Goal: Find specific page/section: Find specific page/section

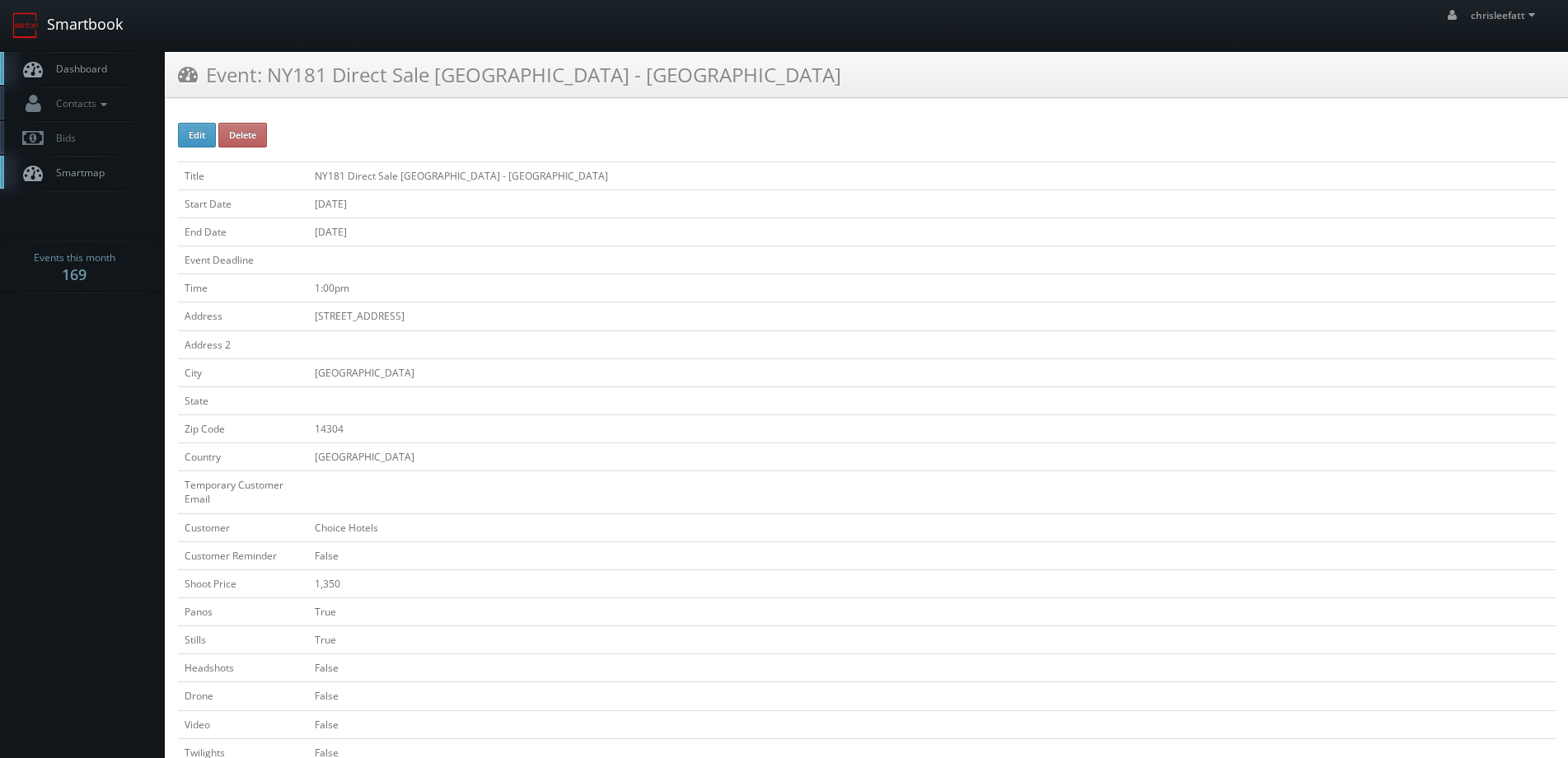
click at [95, 33] on link "Smartbook" at bounding box center [67, 26] width 135 height 51
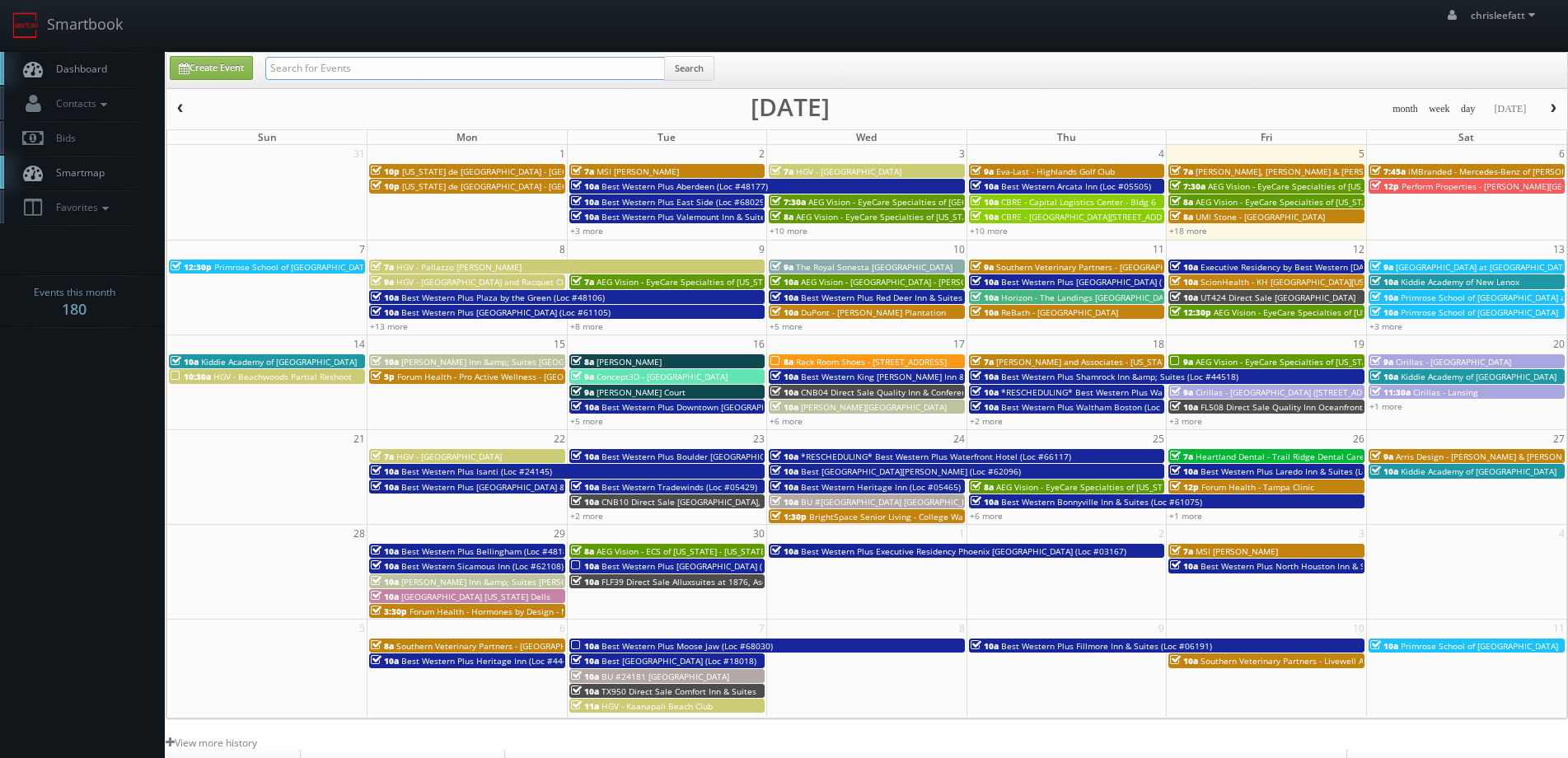
click at [512, 67] on input "text" at bounding box center [464, 69] width 399 height 23
type input "tierra encantada dodd"
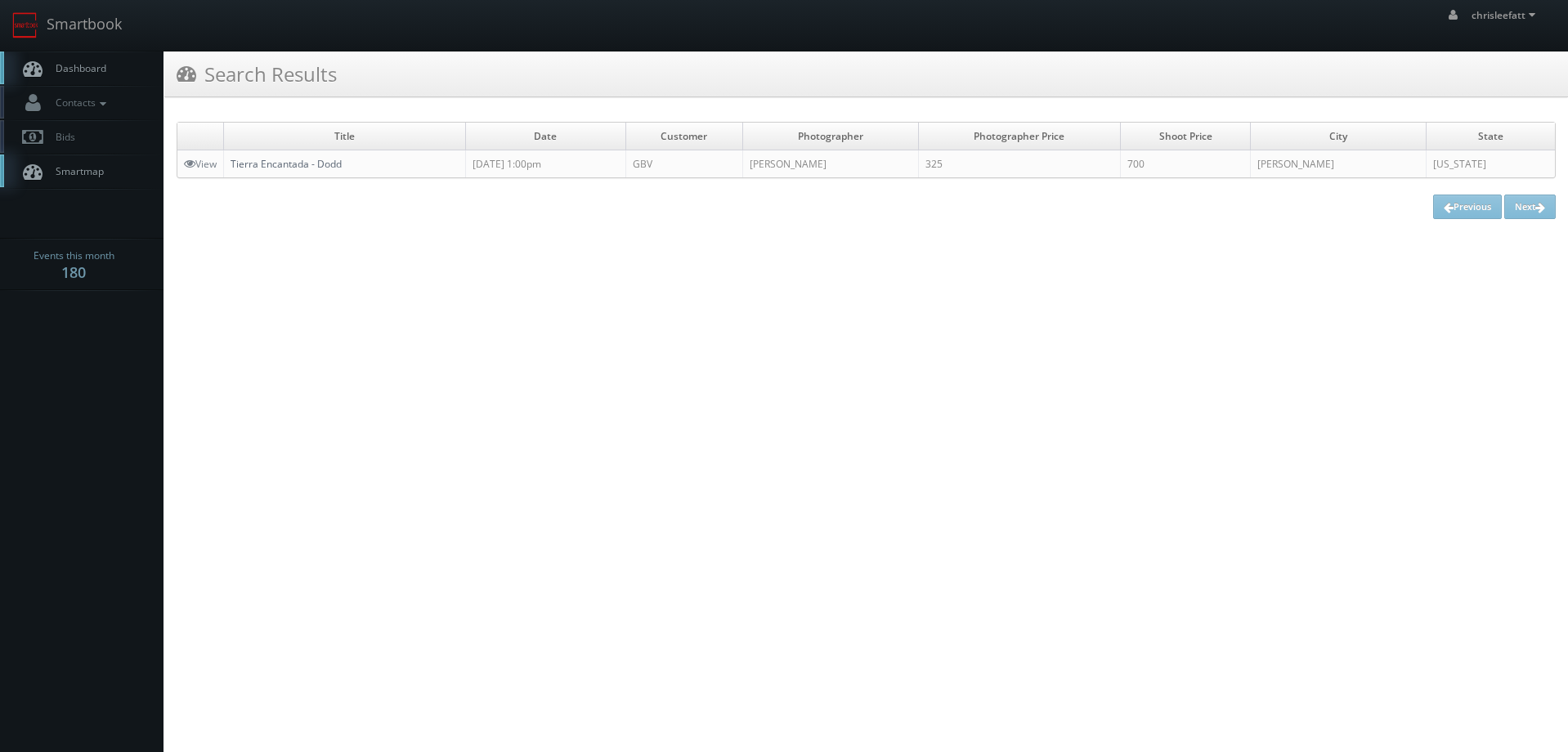
click at [270, 162] on link "Tierra Encantada - Dodd" at bounding box center [286, 164] width 111 height 14
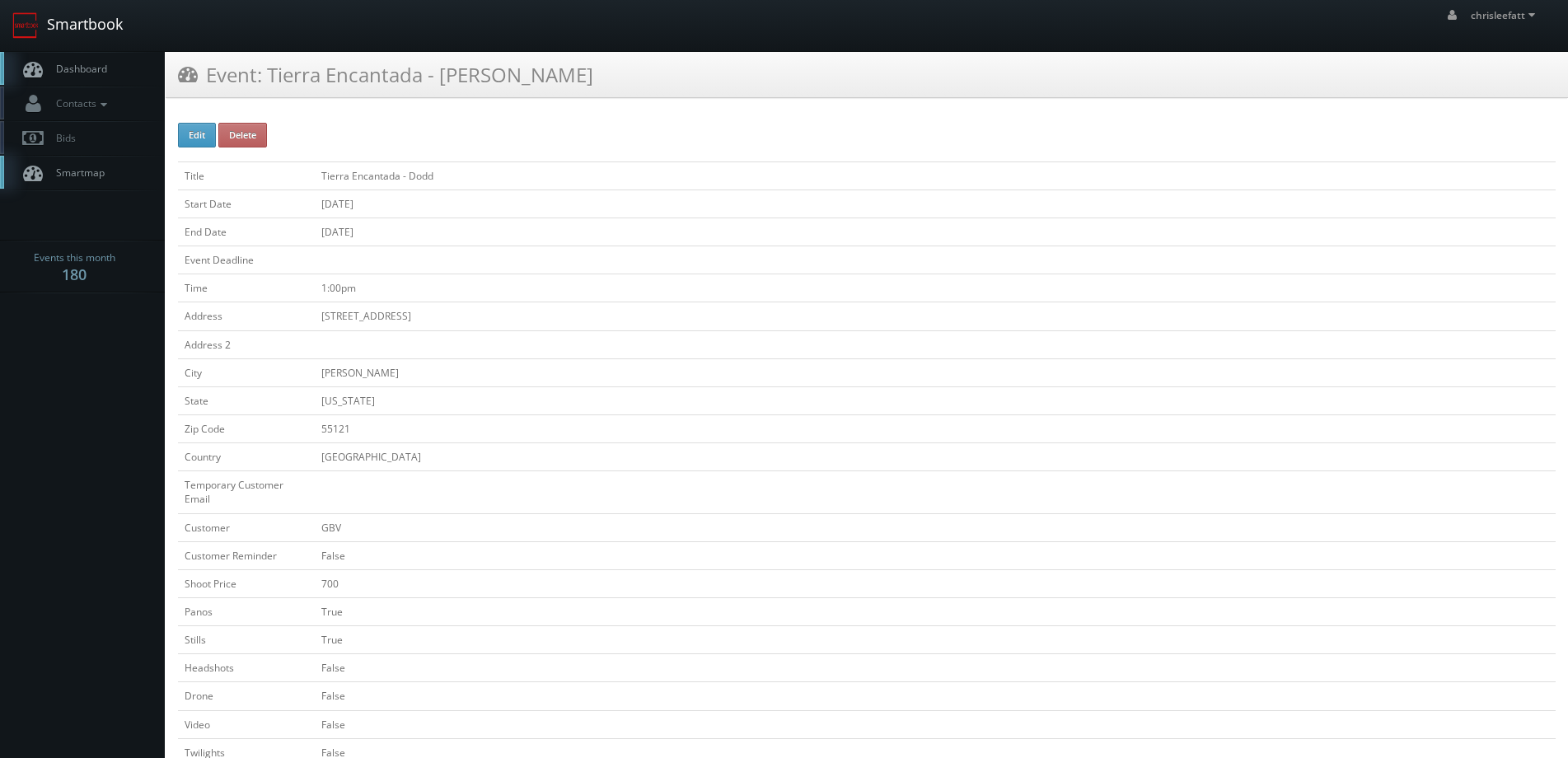
click at [113, 29] on link "Smartbook" at bounding box center [67, 26] width 135 height 51
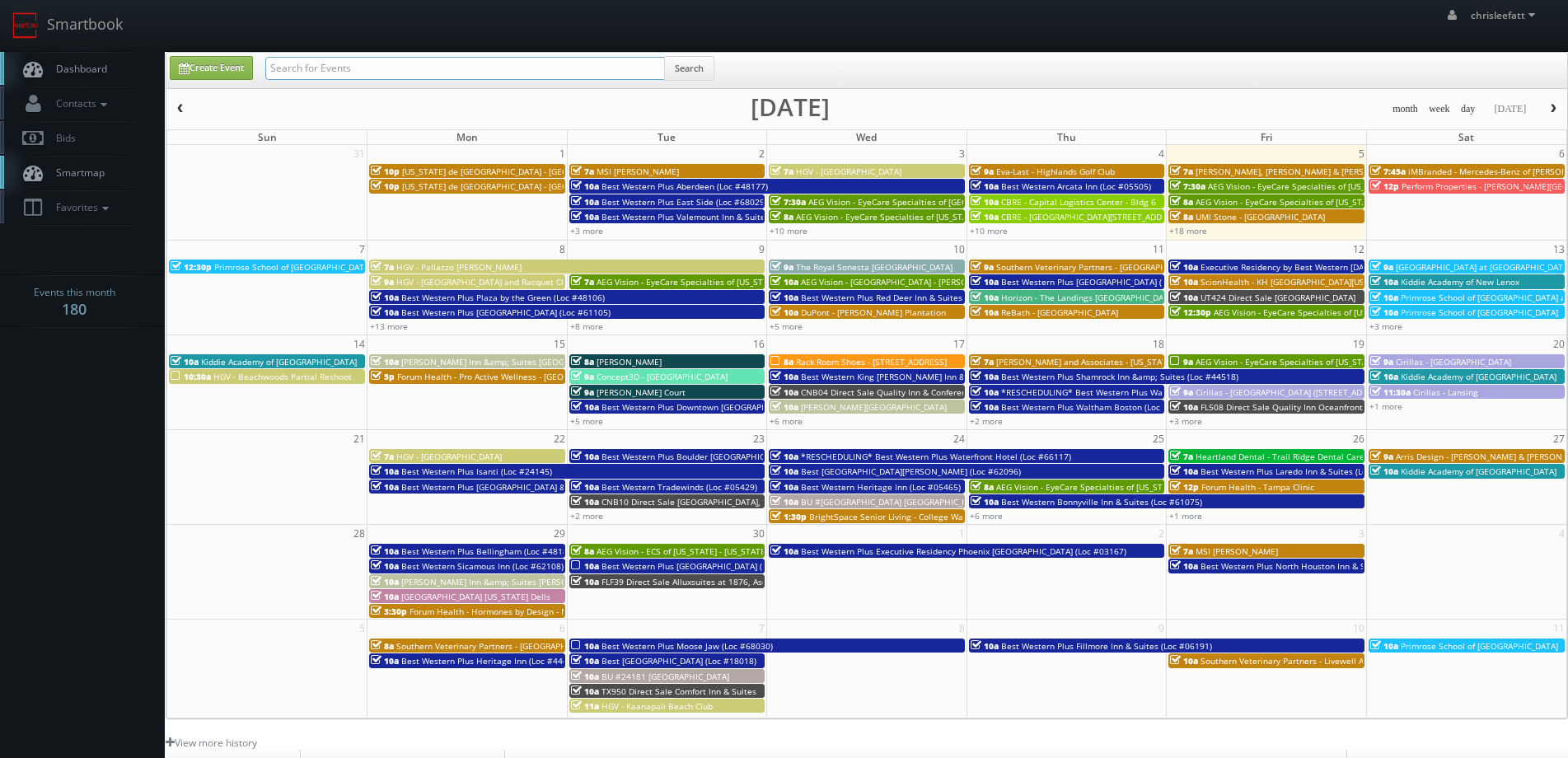
click at [467, 63] on input "text" at bounding box center [464, 69] width 399 height 23
drag, startPoint x: 469, startPoint y: 67, endPoint x: 461, endPoint y: 58, distance: 12.0
click at [466, 64] on input "tier" at bounding box center [464, 69] width 399 height 23
click at [447, 68] on input "tier" at bounding box center [464, 69] width 399 height 23
click at [442, 71] on input "tier" at bounding box center [464, 69] width 399 height 23
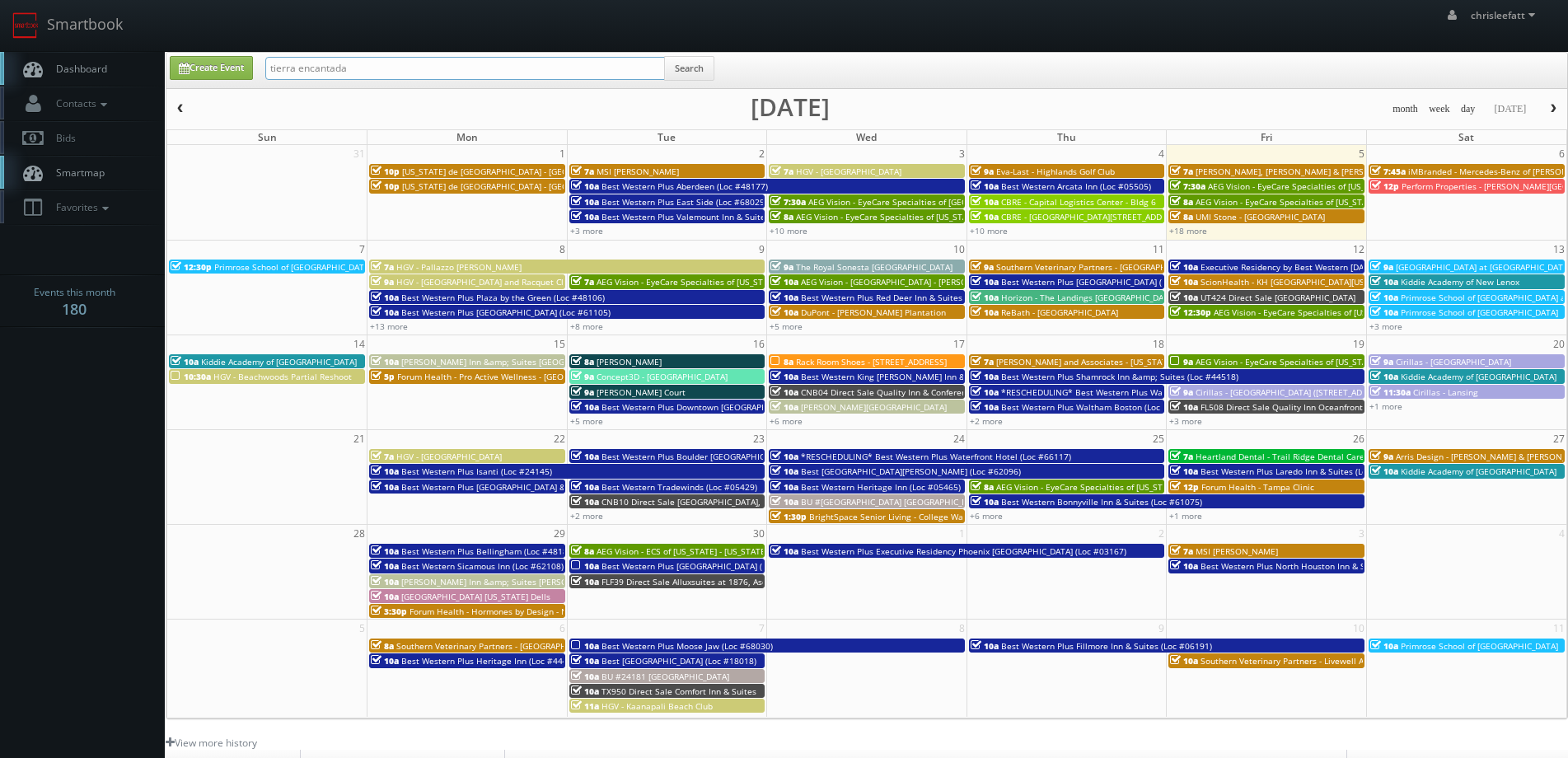
click at [390, 68] on input "tierra encantada" at bounding box center [464, 69] width 399 height 23
type input "tierra encantada bryant"
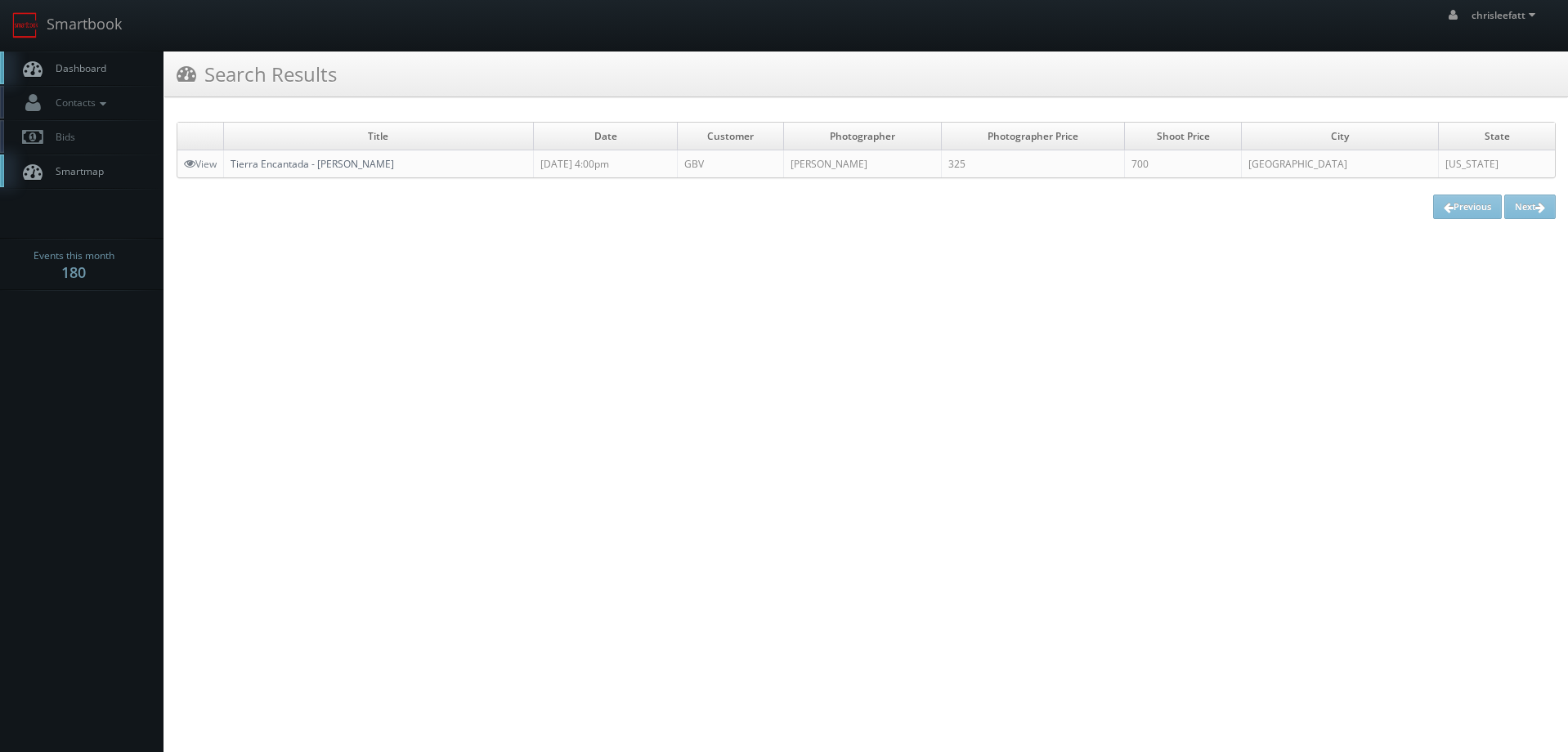
click at [341, 160] on link "Tierra Encantada - [PERSON_NAME]" at bounding box center [312, 164] width 164 height 14
